Goal: Task Accomplishment & Management: Manage account settings

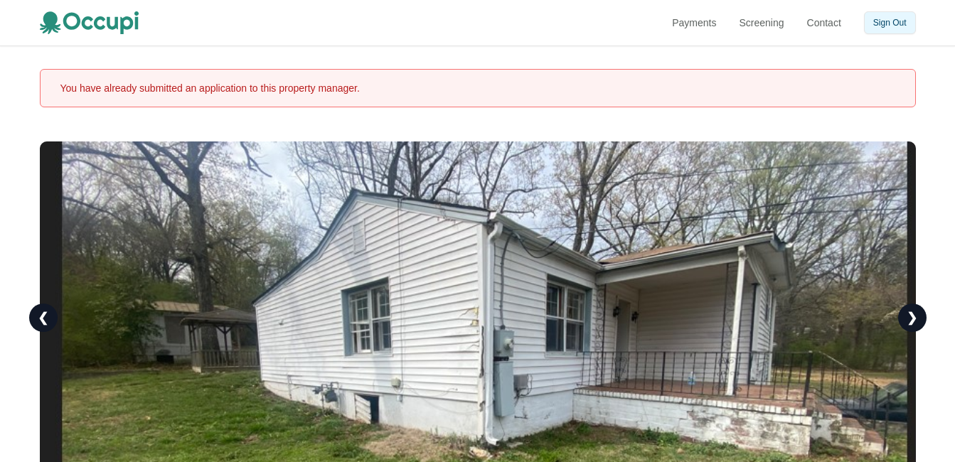
click at [888, 21] on button "Sign Out" at bounding box center [890, 22] width 52 height 23
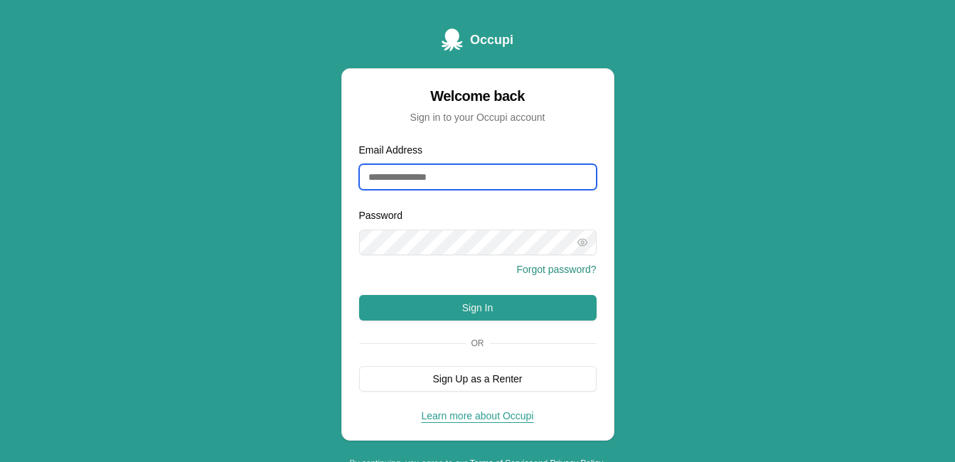
click at [483, 188] on input "Email Address" at bounding box center [477, 177] width 237 height 26
type input "**********"
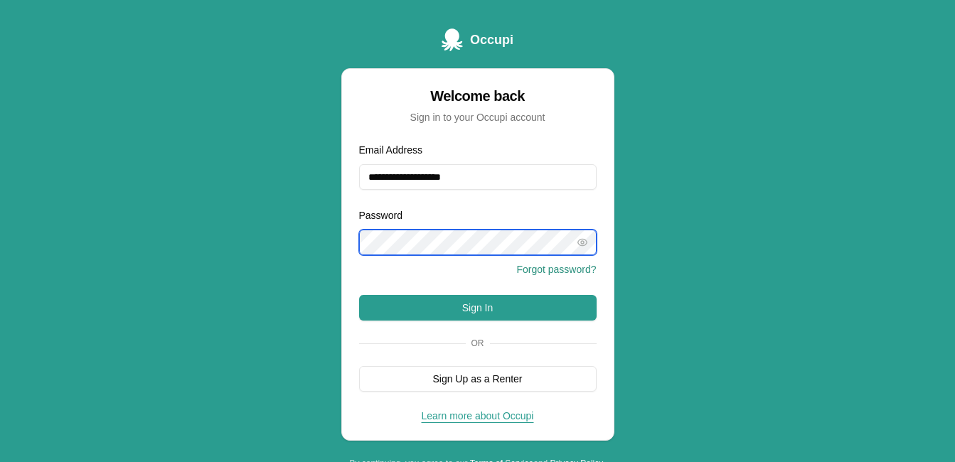
click at [359, 295] on button "Sign In" at bounding box center [477, 308] width 237 height 26
